Goal: Information Seeking & Learning: Learn about a topic

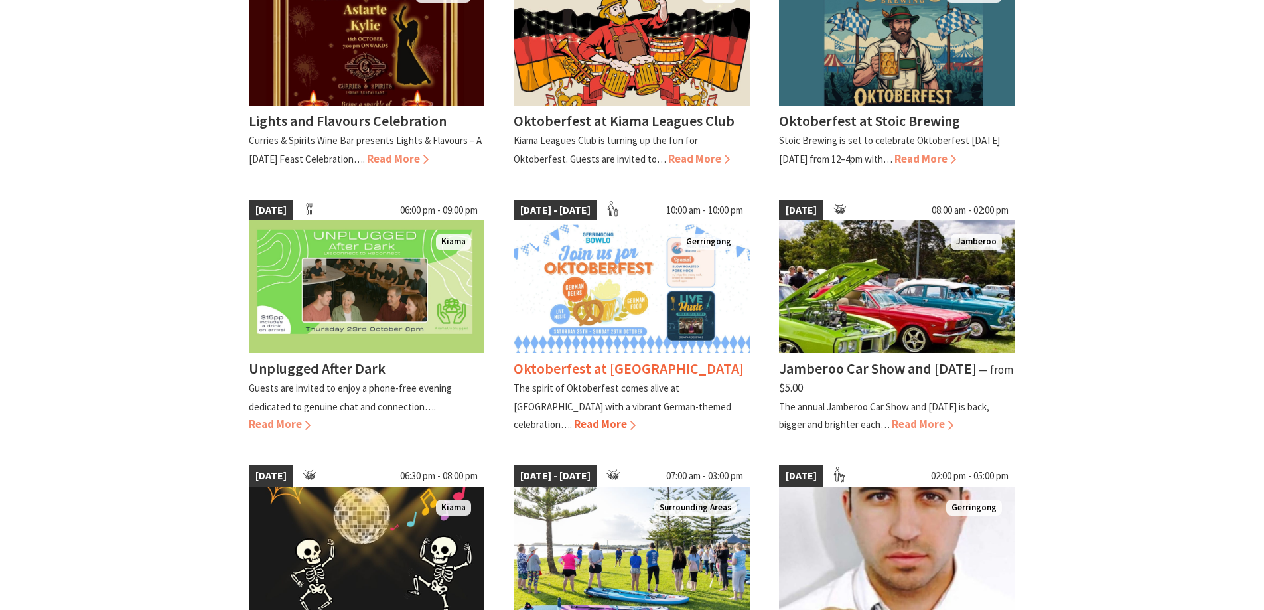
scroll to position [464, 0]
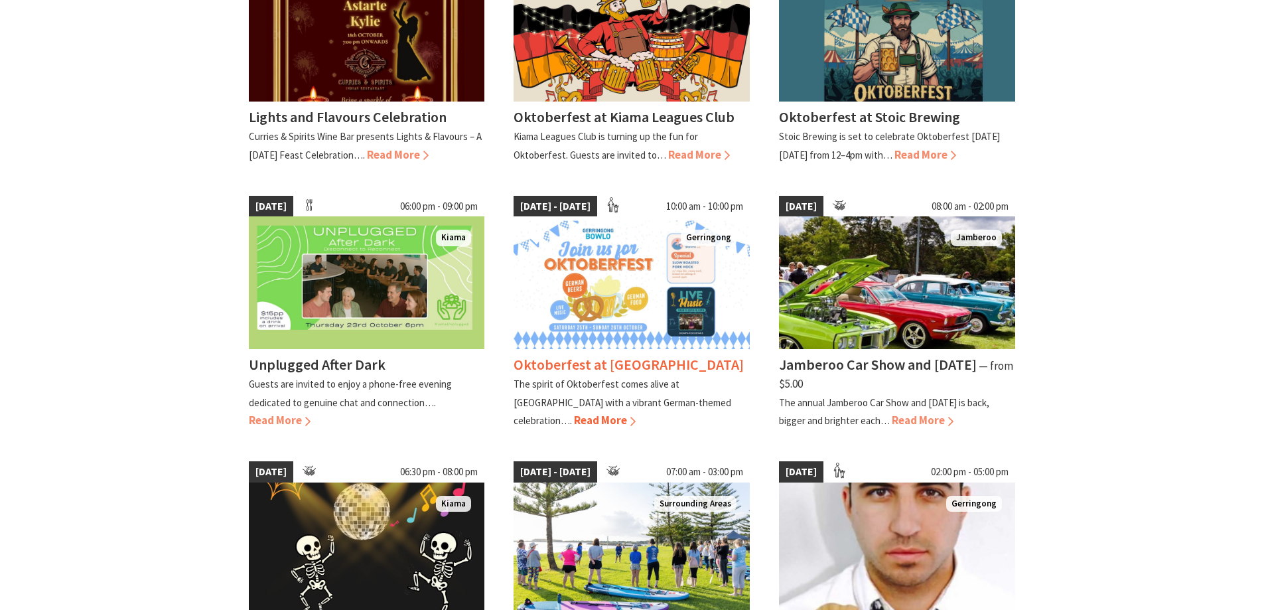
click at [574, 427] on span "Read More" at bounding box center [605, 420] width 62 height 15
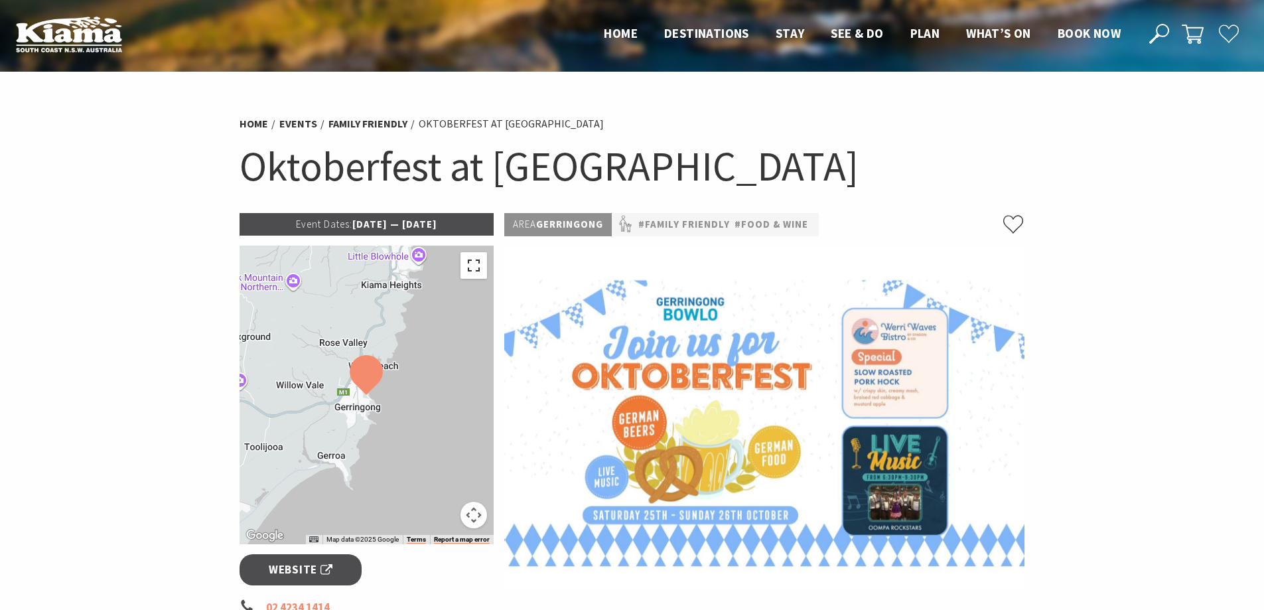
click at [473, 267] on button "Toggle fullscreen view" at bounding box center [473, 265] width 27 height 27
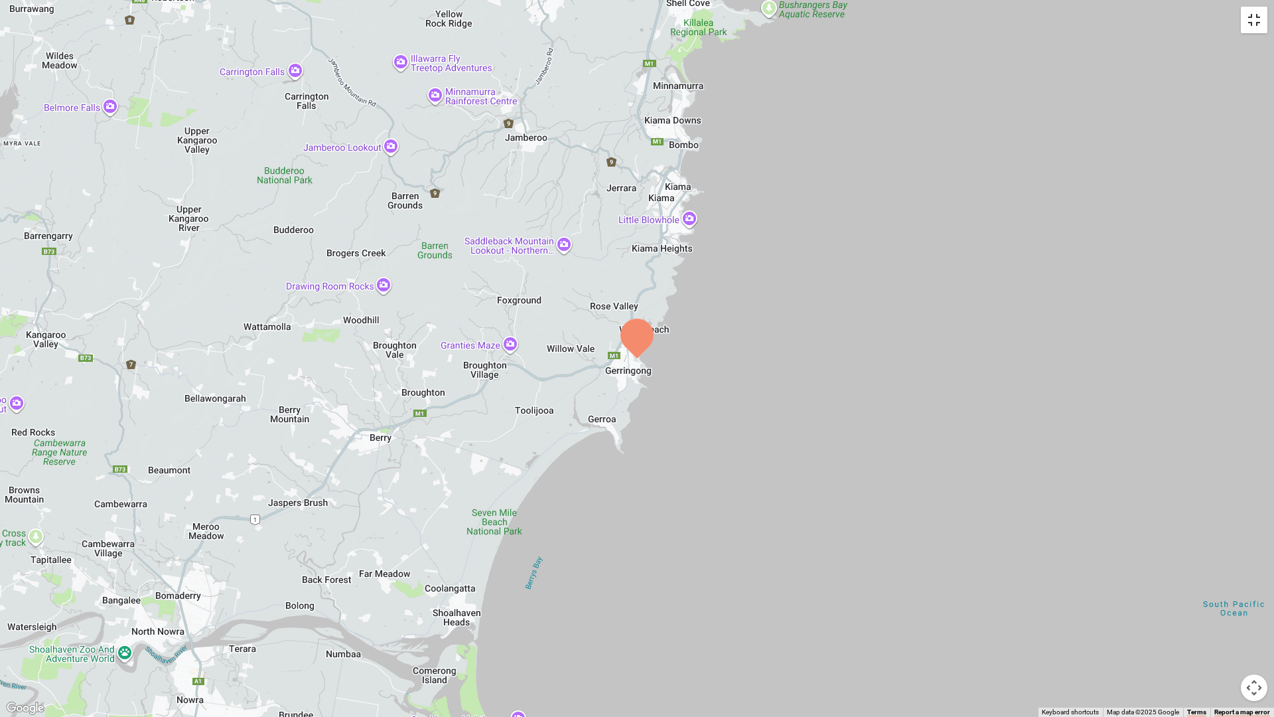
click at [1251, 15] on button "Toggle fullscreen view" at bounding box center [1254, 20] width 27 height 27
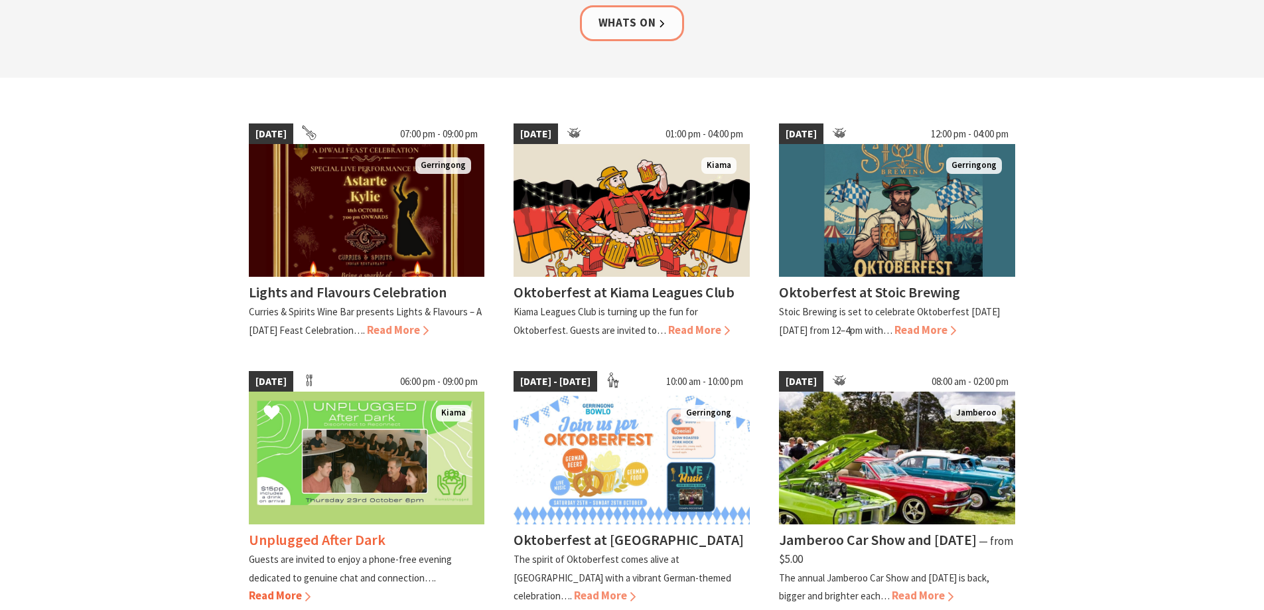
scroll to position [199, 0]
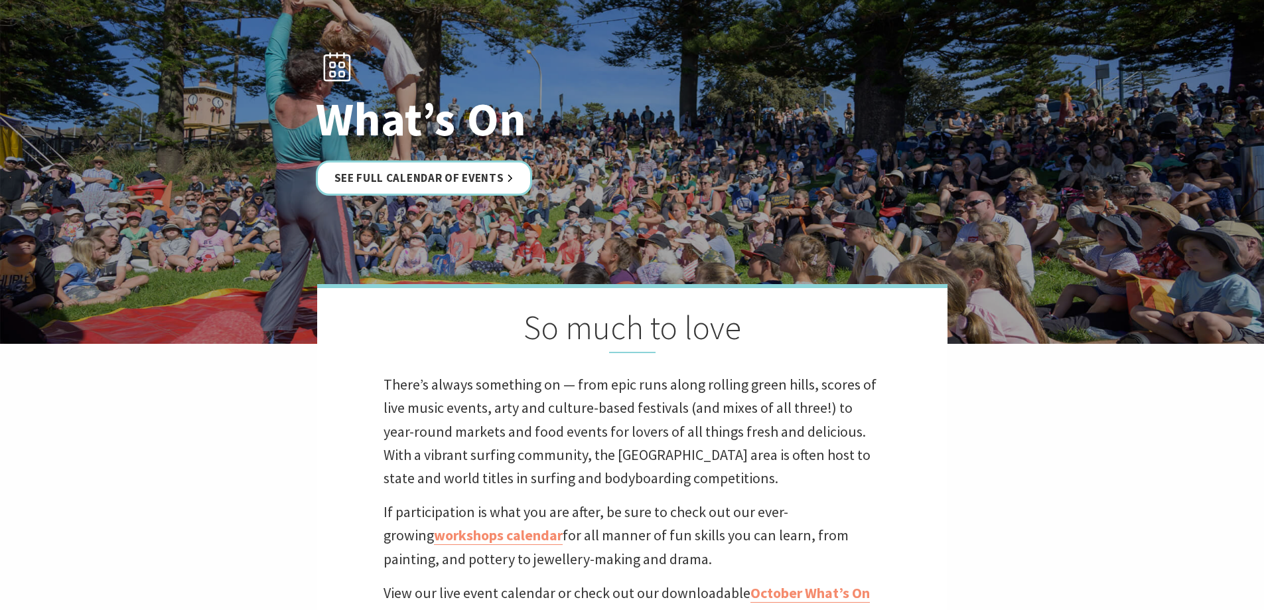
scroll to position [66, 0]
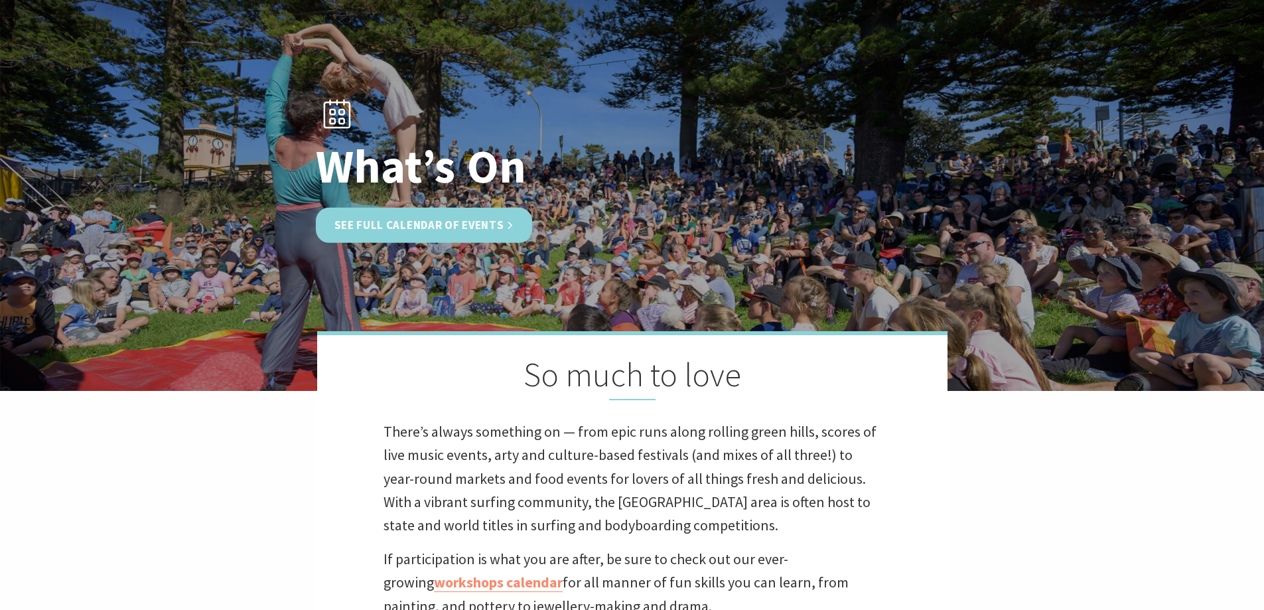
click at [463, 222] on link "See Full Calendar of Events" at bounding box center [424, 225] width 217 height 35
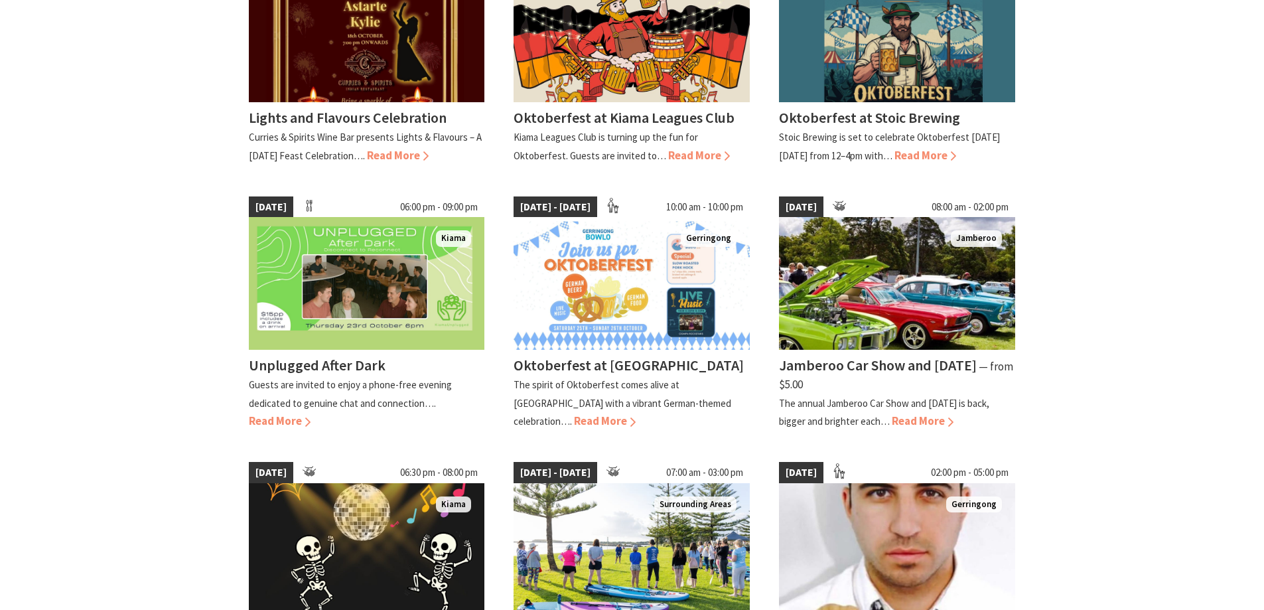
scroll to position [464, 0]
